Goal: Transaction & Acquisition: Purchase product/service

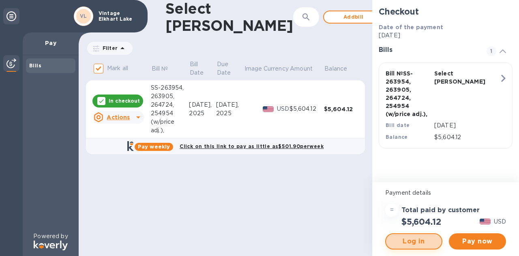
click at [402, 246] on span "Log in" at bounding box center [413, 241] width 43 height 10
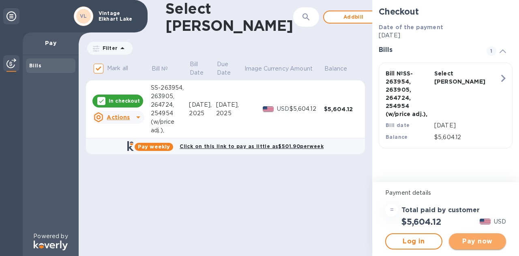
click at [476, 241] on span "Pay now" at bounding box center [477, 241] width 44 height 10
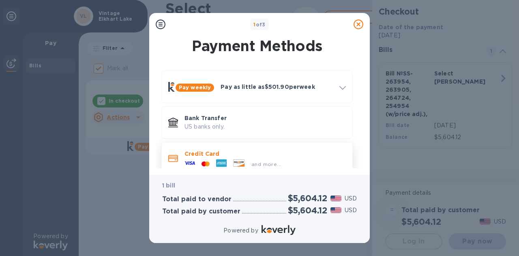
scroll to position [12, 0]
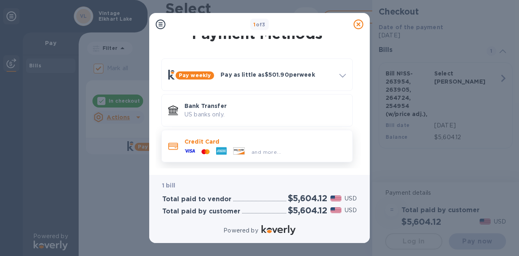
click at [286, 141] on p "Credit Card" at bounding box center [264, 141] width 161 height 8
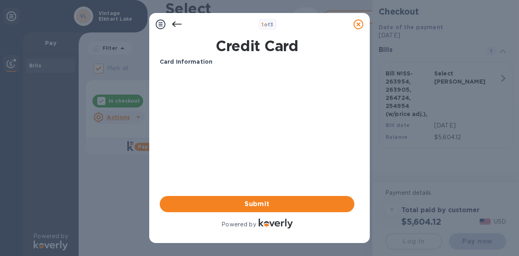
click at [158, 26] on icon at bounding box center [161, 24] width 10 height 10
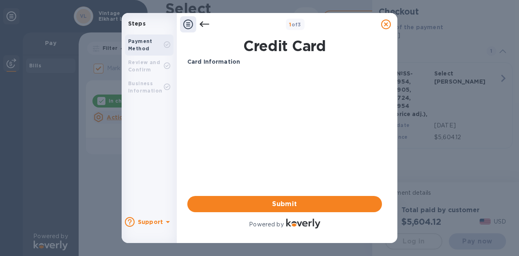
click at [205, 26] on icon at bounding box center [204, 24] width 10 height 10
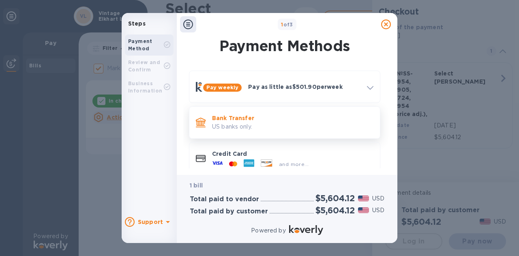
scroll to position [12, 0]
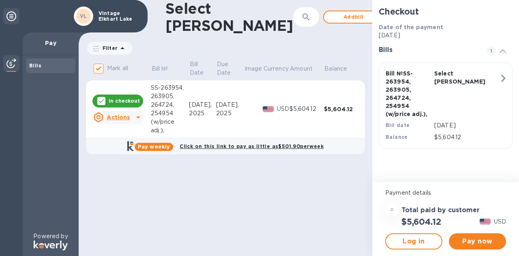
click at [111, 105] on div "In checkout" at bounding box center [117, 100] width 51 height 13
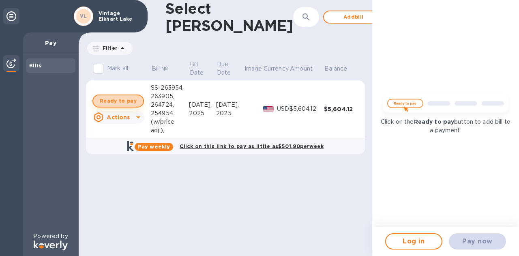
click at [129, 98] on span "Ready to pay" at bounding box center [118, 101] width 37 height 10
checkbox input "true"
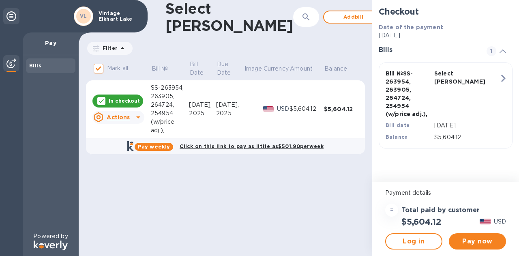
click at [473, 249] on div "Pay now" at bounding box center [477, 241] width 64 height 23
click at [476, 236] on span "Pay now" at bounding box center [477, 241] width 44 height 10
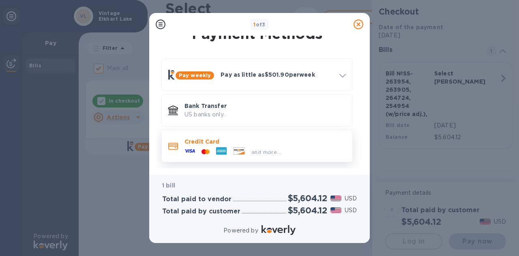
click at [281, 146] on div "and more..." at bounding box center [232, 152] width 103 height 12
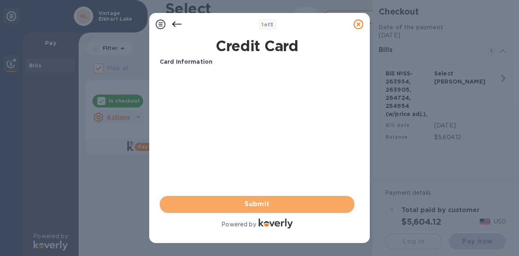
click at [280, 201] on span "Submit" at bounding box center [257, 204] width 182 height 10
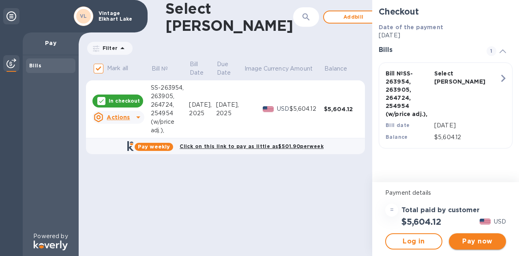
click at [483, 245] on span "Pay now" at bounding box center [477, 241] width 44 height 10
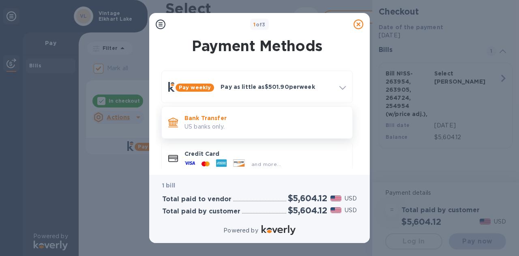
click at [224, 126] on p "US banks only." at bounding box center [264, 126] width 161 height 9
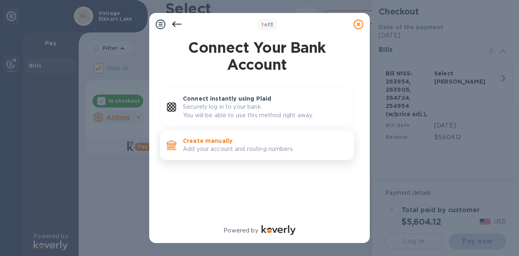
click at [227, 146] on p "Add your account and routing numbers." at bounding box center [265, 149] width 165 height 9
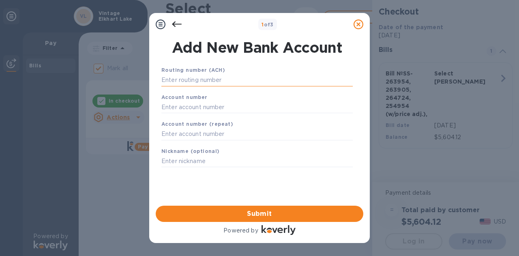
click at [188, 80] on input "text" at bounding box center [256, 80] width 191 height 12
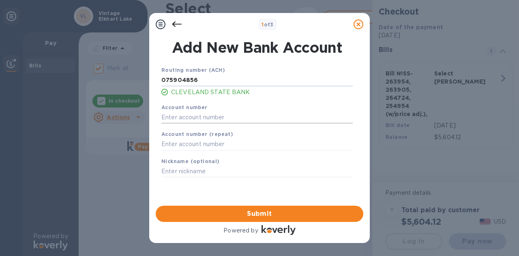
type input "075904856"
click at [200, 119] on input "text" at bounding box center [256, 117] width 191 height 12
type input "313279"
click at [197, 146] on input "text" at bounding box center [256, 144] width 191 height 12
type input "313279"
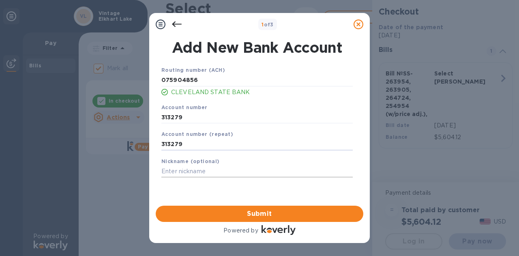
click at [193, 171] on input "text" at bounding box center [256, 171] width 191 height 12
click at [264, 215] on span "Submit" at bounding box center [259, 214] width 195 height 10
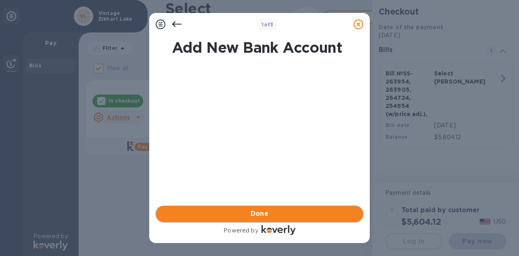
click at [263, 215] on span "Done" at bounding box center [259, 214] width 18 height 10
